Goal: Find specific page/section: Find specific page/section

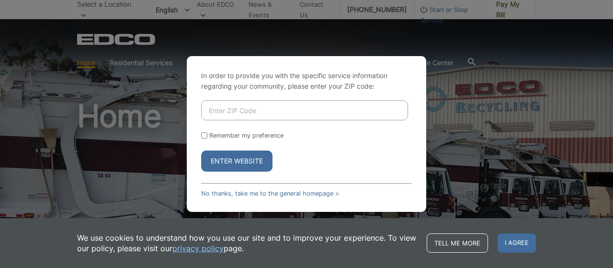
click at [216, 112] on input "Enter ZIP Code" at bounding box center [304, 110] width 207 height 20
click at [232, 110] on input "Enter ZIP Code" at bounding box center [304, 110] width 207 height 20
click at [348, 165] on div "Enter Website" at bounding box center [306, 160] width 211 height 21
click at [216, 193] on link "No thanks, take me to the general homepage >" at bounding box center [270, 193] width 138 height 7
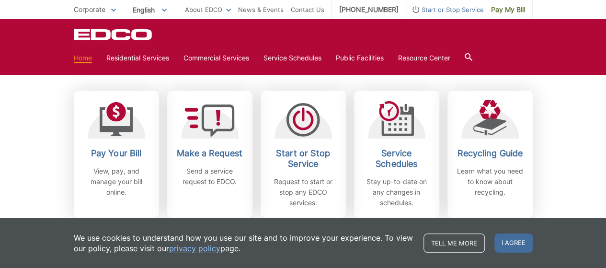
scroll to position [291, 0]
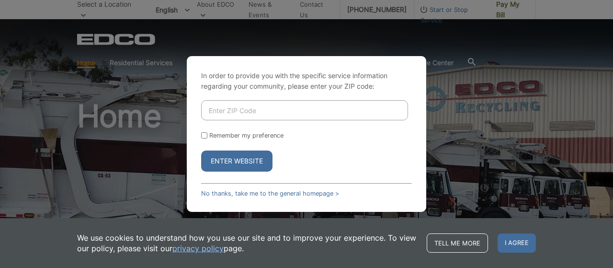
click at [224, 110] on input "Enter ZIP Code" at bounding box center [304, 110] width 207 height 20
type input "92040"
click at [256, 161] on button "Enter Website" at bounding box center [236, 160] width 71 height 21
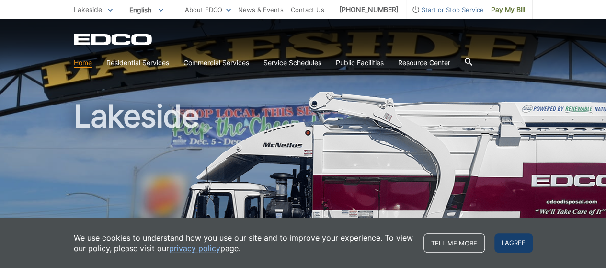
click at [513, 244] on span "I agree" at bounding box center [513, 242] width 38 height 19
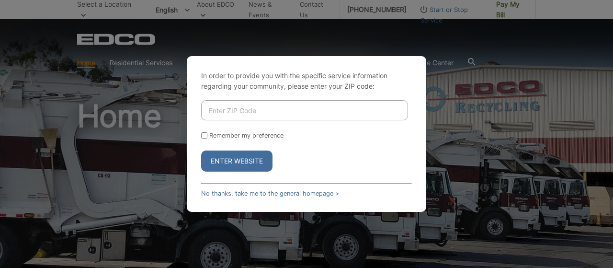
drag, startPoint x: 290, startPoint y: 216, endPoint x: 350, endPoint y: 222, distance: 60.6
click at [298, 216] on div "In order to provide you with the specific service information regarding your co…" at bounding box center [306, 134] width 613 height 268
click at [482, 190] on div "In order to provide you with the specific service information regarding your co…" at bounding box center [306, 134] width 613 height 268
click at [120, 112] on div "In order to provide you with the specific service information regarding your co…" at bounding box center [306, 134] width 613 height 268
click at [206, 192] on link "No thanks, take me to the general homepage >" at bounding box center [270, 193] width 138 height 7
